Goal: Transaction & Acquisition: Purchase product/service

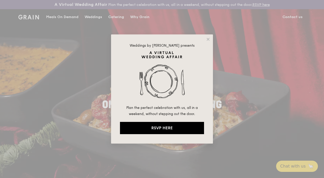
click at [208, 37] on icon at bounding box center [208, 39] width 5 height 5
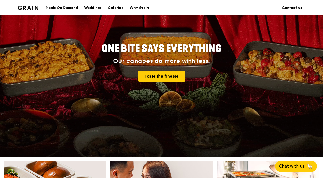
scroll to position [56, 0]
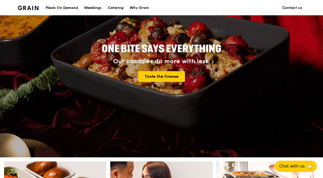
click at [66, 7] on div "Meals On Demand" at bounding box center [62, 7] width 32 height 15
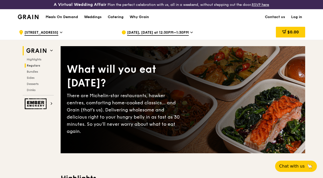
click at [36, 67] on span "Regulars" at bounding box center [33, 66] width 13 height 4
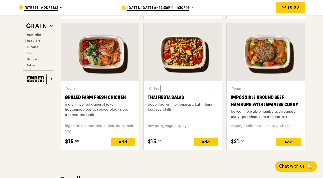
scroll to position [594, 0]
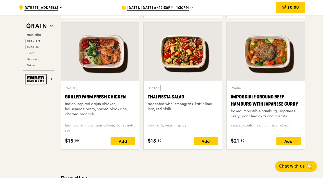
click at [31, 45] on span "Bundles" at bounding box center [33, 47] width 12 height 4
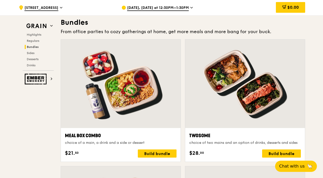
scroll to position [752, 0]
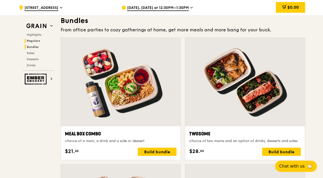
click at [33, 40] on span "Regulars" at bounding box center [33, 41] width 13 height 4
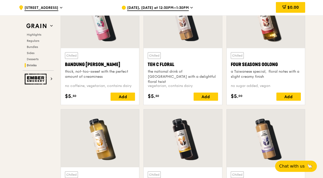
scroll to position [1948, 0]
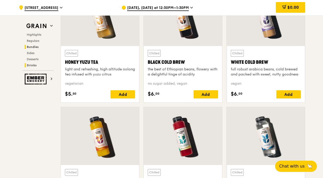
click at [36, 47] on span "Bundles" at bounding box center [33, 47] width 12 height 4
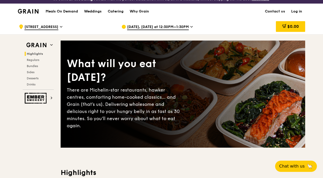
scroll to position [0, 0]
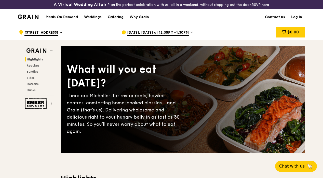
click at [113, 20] on div "Catering" at bounding box center [116, 16] width 16 height 15
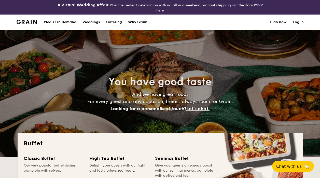
select select
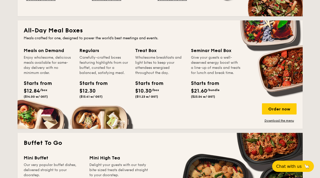
scroll to position [227, 0]
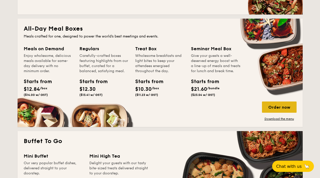
click at [274, 106] on div "Order now" at bounding box center [279, 106] width 35 height 11
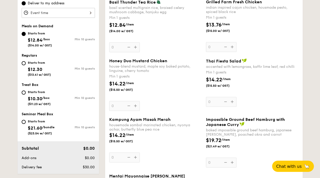
scroll to position [189, 0]
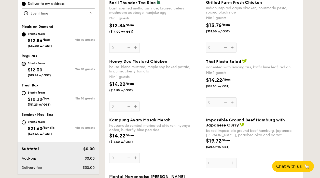
click at [23, 65] on input "Starts from $12.30 ($13.41 w/ GST) Min 10 guests" at bounding box center [24, 64] width 4 height 4
radio input "true"
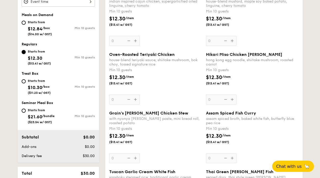
scroll to position [201, 0]
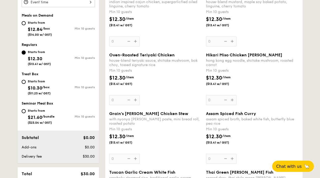
click at [136, 100] on div "Oven-Roasted Teriyaki Chicken house-blend teriyaki sauce, shiitake mushroom, bo…" at bounding box center [155, 78] width 93 height 52
click at [136, 100] on input "0" at bounding box center [124, 100] width 31 height 10
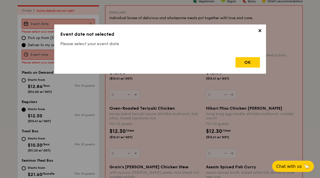
scroll to position [150, 0]
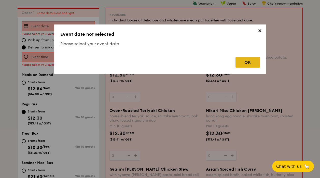
click at [251, 64] on div "OK" at bounding box center [247, 62] width 24 height 10
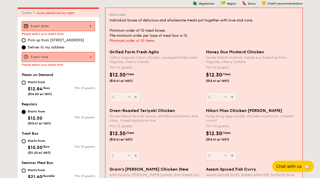
click at [68, 26] on input "Grilled Farm Fresh Aglio indian inspired cajun chicken, supergarlicfied oiled l…" at bounding box center [58, 26] width 73 height 10
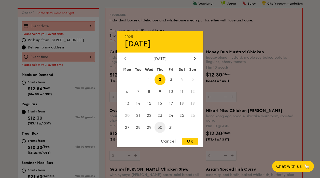
click at [161, 129] on span "30" at bounding box center [160, 127] width 11 height 11
click at [194, 140] on div "OK" at bounding box center [190, 140] width 17 height 7
type input "Oct 30, 2025"
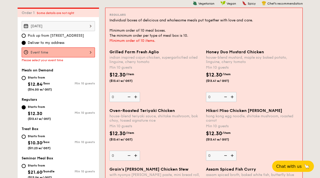
click at [92, 52] on input "Grilled Farm Fresh Aglio indian inspired cajun chicken, supergarlicfied oiled l…" at bounding box center [58, 52] width 73 height 10
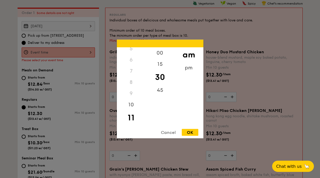
scroll to position [0, 0]
click at [184, 66] on div "pm" at bounding box center [188, 69] width 29 height 15
click at [130, 63] on div "1" at bounding box center [131, 66] width 29 height 15
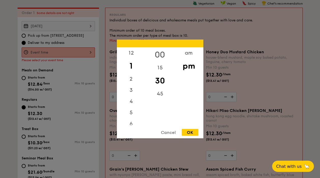
click at [156, 48] on div "00" at bounding box center [160, 54] width 29 height 15
click at [159, 54] on div "00" at bounding box center [160, 54] width 29 height 15
click at [128, 53] on div "12" at bounding box center [131, 54] width 29 height 15
click at [161, 78] on div "30" at bounding box center [160, 80] width 29 height 15
click at [183, 68] on div "pm" at bounding box center [188, 66] width 29 height 15
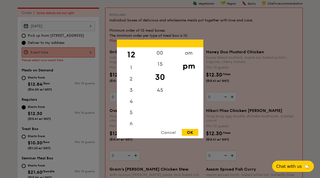
click at [189, 129] on div "OK" at bounding box center [190, 132] width 17 height 7
type input "12:30PM"
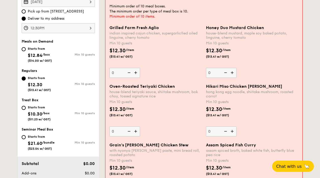
scroll to position [176, 0]
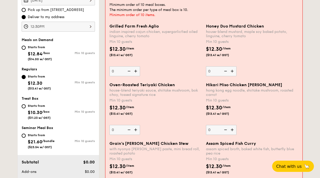
click at [93, 29] on input "12:30PM" at bounding box center [58, 27] width 73 height 10
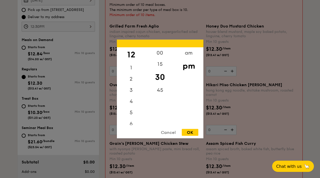
click at [242, 51] on div at bounding box center [160, 89] width 320 height 178
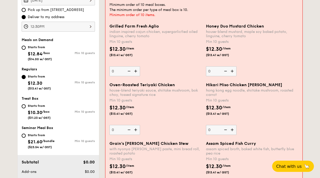
click at [135, 71] on img at bounding box center [136, 71] width 8 height 10
click at [135, 71] on input "0" at bounding box center [124, 71] width 31 height 10
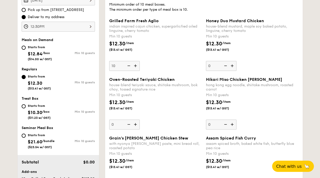
click at [131, 66] on img at bounding box center [128, 66] width 8 height 10
click at [131, 66] on input "10" at bounding box center [124, 66] width 31 height 10
type input "0"
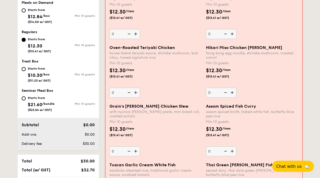
scroll to position [215, 0]
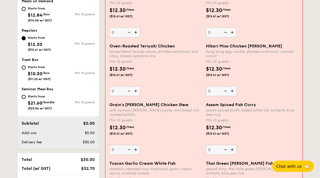
click at [136, 91] on img at bounding box center [136, 91] width 8 height 10
click at [136, 91] on input "0" at bounding box center [124, 91] width 31 height 10
type input "10"
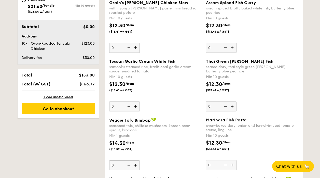
scroll to position [324, 0]
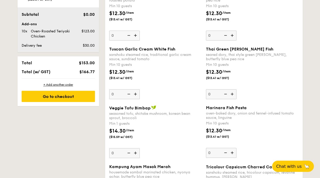
click at [136, 93] on img at bounding box center [136, 94] width 8 height 10
click at [136, 93] on input "0" at bounding box center [124, 94] width 31 height 10
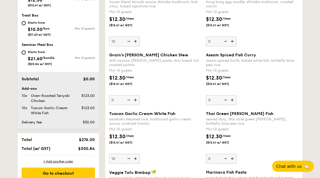
scroll to position [288, 0]
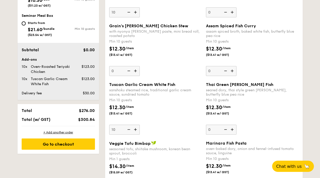
click at [137, 130] on img at bounding box center [136, 129] width 8 height 10
click at [137, 130] on input "10" at bounding box center [124, 129] width 31 height 10
type input "11"
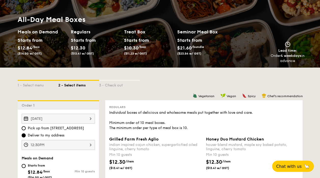
scroll to position [46, 0]
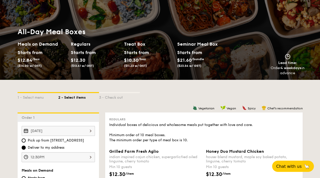
click at [291, 128] on div "Individual boxes of delicious and wholesome meals put together with love and ca…" at bounding box center [203, 132] width 189 height 20
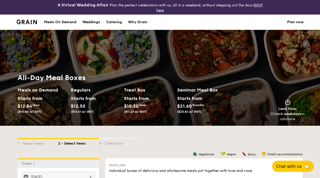
click at [70, 20] on div "Meals On Demand" at bounding box center [60, 22] width 32 height 15
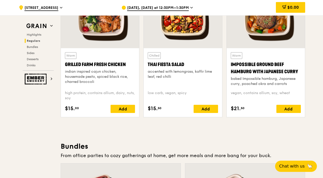
scroll to position [626, 0]
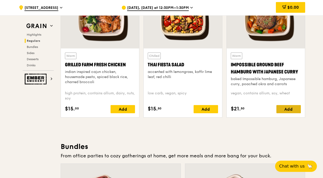
click at [287, 112] on div "Add" at bounding box center [288, 109] width 24 height 8
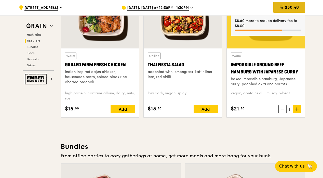
click at [290, 8] on span "$30.40" at bounding box center [292, 7] width 14 height 5
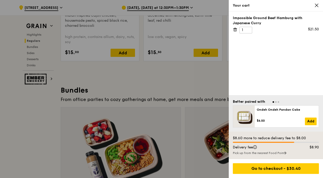
scroll to position [684, 0]
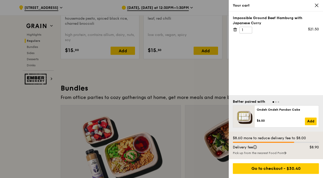
click at [160, 79] on div at bounding box center [161, 89] width 323 height 178
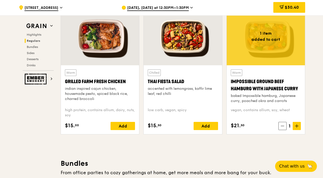
scroll to position [609, 0]
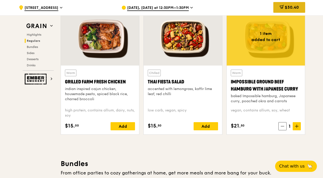
click at [279, 6] on icon at bounding box center [281, 7] width 4 height 4
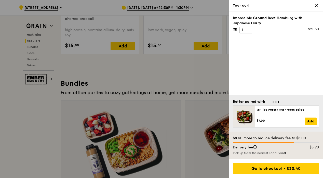
scroll to position [692, 0]
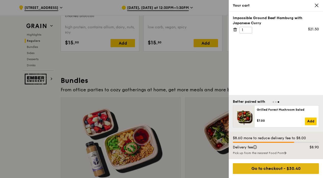
click at [260, 167] on div "Go to checkout - $30.40" at bounding box center [276, 168] width 86 height 11
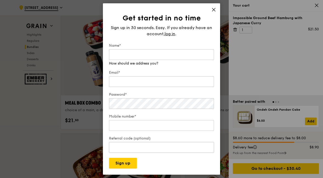
scroll to position [788, 0]
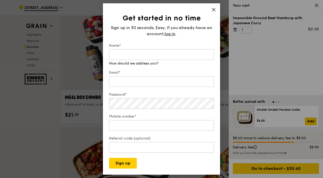
drag, startPoint x: 214, startPoint y: 10, endPoint x: 285, endPoint y: 57, distance: 85.1
click at [285, 57] on div "Get started in no time Sign up in 30 seconds. Easy. If you already have an acco…" at bounding box center [161, 89] width 323 height 178
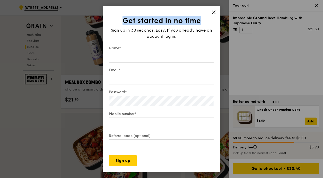
scroll to position [817, 0]
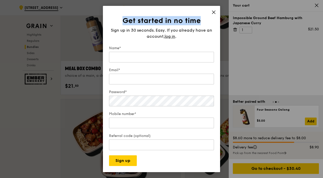
click at [212, 9] on div "Get started in no time Sign up in 30 seconds. Easy. If you already have an acco…" at bounding box center [161, 89] width 117 height 166
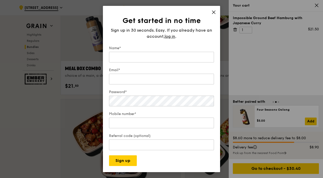
click at [212, 11] on icon at bounding box center [213, 12] width 3 height 3
